Goal: Navigation & Orientation: Understand site structure

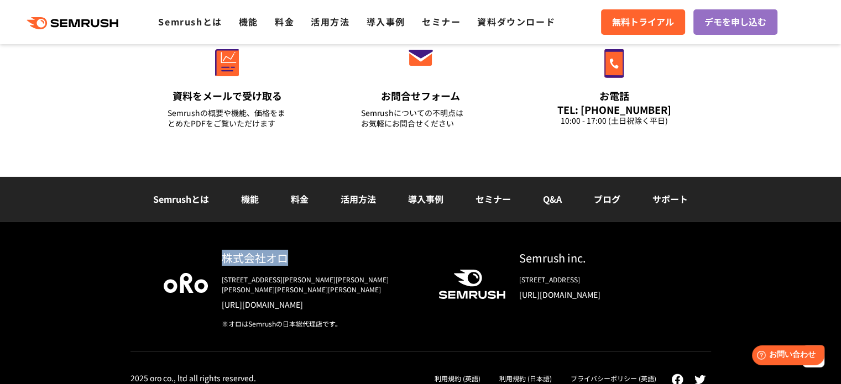
drag, startPoint x: 259, startPoint y: 262, endPoint x: 210, endPoint y: 259, distance: 49.3
click at [210, 259] on div "株式会社オロ [STREET_ADDRESS][PERSON_NAME][PERSON_NAME][PERSON_NAME][PERSON_NAME][PER…" at bounding box center [314, 289] width 213 height 79
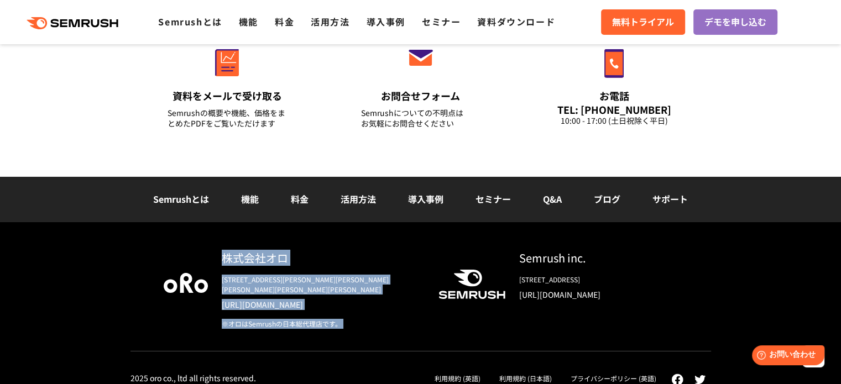
drag, startPoint x: 210, startPoint y: 260, endPoint x: 349, endPoint y: 315, distance: 150.4
click at [349, 315] on div "株式会社オロ [STREET_ADDRESS][PERSON_NAME][PERSON_NAME][PERSON_NAME][PERSON_NAME][PER…" at bounding box center [314, 289] width 213 height 79
click at [349, 319] on div "※オロはSemrushの日本総代理店です。" at bounding box center [321, 324] width 199 height 10
drag, startPoint x: 349, startPoint y: 315, endPoint x: 219, endPoint y: 258, distance: 141.8
click at [219, 258] on div "株式会社オロ [STREET_ADDRESS][PERSON_NAME][PERSON_NAME][PERSON_NAME][PERSON_NAME][PER…" at bounding box center [314, 289] width 213 height 79
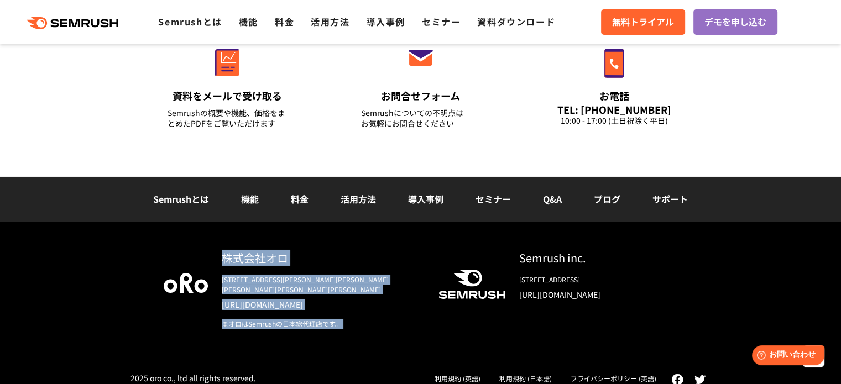
click at [219, 258] on div "株式会社オロ [STREET_ADDRESS][PERSON_NAME][PERSON_NAME][PERSON_NAME][PERSON_NAME][PER…" at bounding box center [314, 289] width 213 height 79
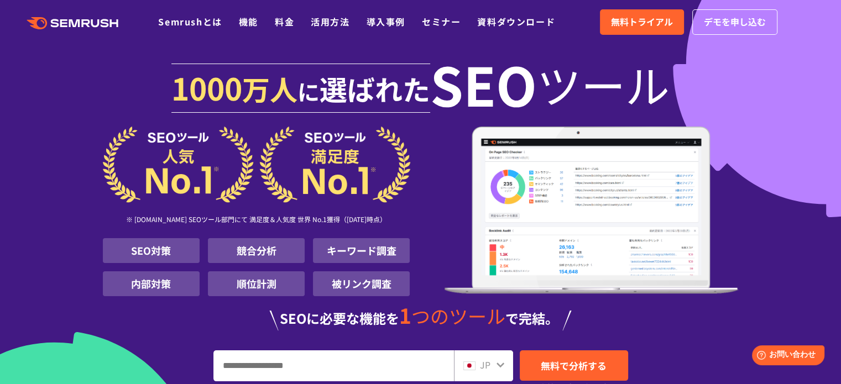
drag, startPoint x: 180, startPoint y: 82, endPoint x: 725, endPoint y: 108, distance: 545.1
click at [725, 108] on h1 "[DATE] 万人 に 選ばれた SEO ツール" at bounding box center [421, 90] width 636 height 71
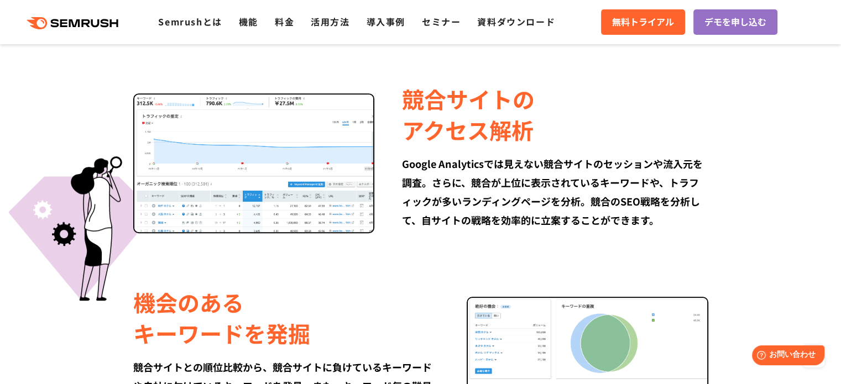
scroll to position [885, 0]
